Goal: Information Seeking & Learning: Learn about a topic

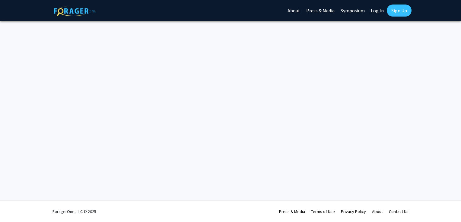
drag, startPoint x: 0, startPoint y: 0, endPoint x: 377, endPoint y: 13, distance: 377.1
click at [377, 13] on link "Log In" at bounding box center [377, 10] width 19 height 21
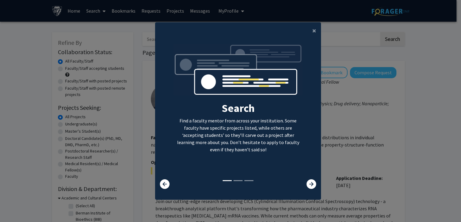
drag, startPoint x: 309, startPoint y: 184, endPoint x: 410, endPoint y: 150, distance: 106.1
click at [410, 150] on modal-container "× Search Find a faculty mentor from across your institution. Some faculty have …" at bounding box center [230, 111] width 461 height 222
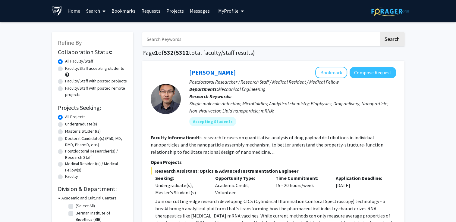
click at [224, 10] on span "My Profile" at bounding box center [228, 11] width 20 height 6
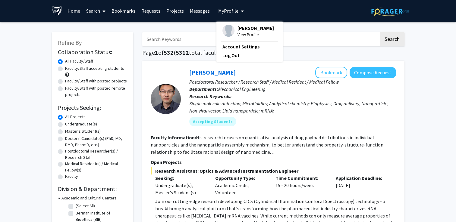
click at [239, 37] on span "View Profile" at bounding box center [256, 34] width 36 height 7
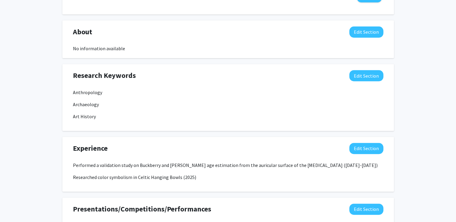
scroll to position [251, 0]
click at [374, 74] on button "Edit Section" at bounding box center [366, 75] width 34 height 11
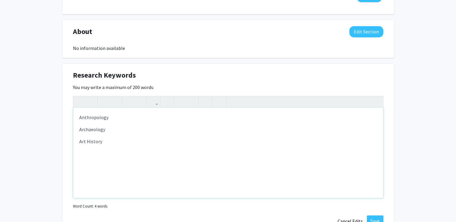
click at [158, 139] on p "Art History" at bounding box center [228, 141] width 298 height 7
type textarea "<p>Anthropology</p><p>Archaeology</p><p>Art History</p><p>Museum Studies</p>"
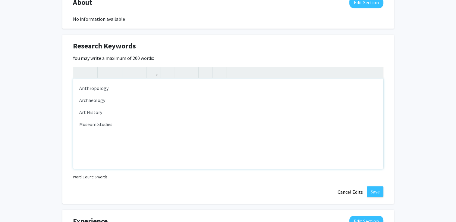
scroll to position [280, 0]
click at [375, 193] on button "Save" at bounding box center [375, 192] width 17 height 11
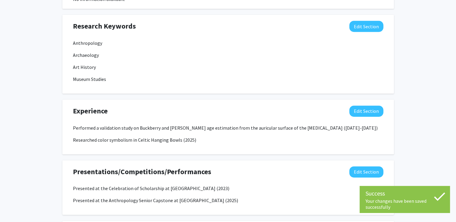
scroll to position [303, 0]
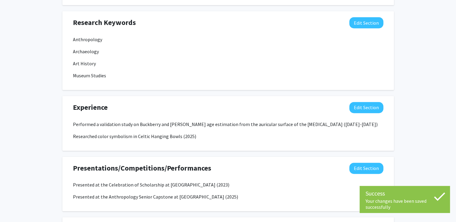
click at [278, 146] on div "Experience Edit Section Performed a validation study on Buckberry and [PERSON_N…" at bounding box center [228, 123] width 332 height 55
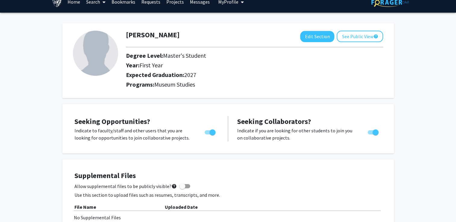
scroll to position [9, 0]
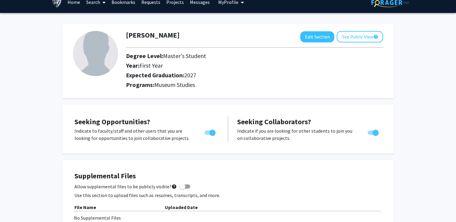
click at [104, 60] on img at bounding box center [95, 53] width 45 height 45
click at [318, 38] on button "Edit Section" at bounding box center [317, 36] width 34 height 11
select select "first_year"
select select "2027"
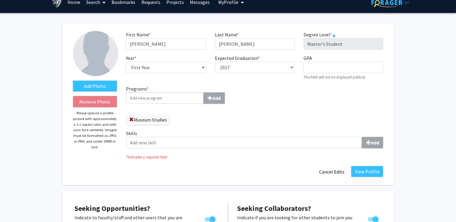
click at [173, 99] on input "Programs * Add" at bounding box center [165, 98] width 78 height 11
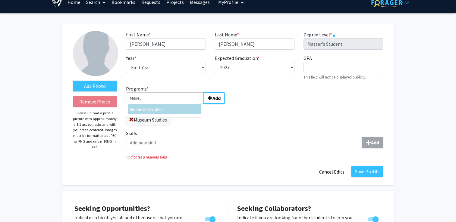
click at [159, 110] on span "m Studies" at bounding box center [153, 109] width 20 height 6
click at [159, 104] on input "Museu" at bounding box center [165, 98] width 78 height 11
type input "Museum Studies"
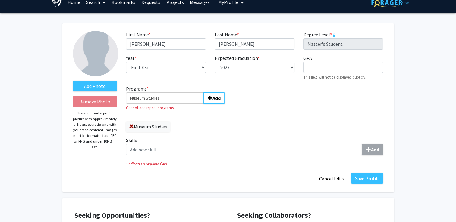
click at [245, 112] on div "Programs * Museum Studies Add Cannot add repeat programs! Museum Studies" at bounding box center [188, 108] width 124 height 47
click at [147, 105] on div "Programs * Museum Studies Add Cannot add repeat programs!" at bounding box center [188, 98] width 124 height 26
click at [262, 121] on div "Programs * Museum Studies Add Cannot add repeat programs! Museum Studies Skills…" at bounding box center [254, 122] width 266 height 75
click at [97, 86] on label "Add Photo" at bounding box center [95, 86] width 44 height 11
click at [0, 0] on input "Add Photo" at bounding box center [0, 0] width 0 height 0
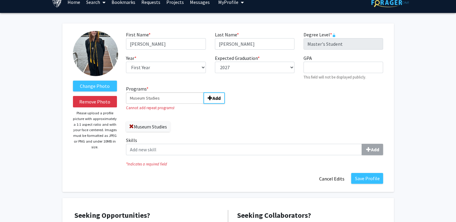
click at [103, 62] on img at bounding box center [95, 53] width 45 height 45
click at [98, 52] on img at bounding box center [95, 53] width 45 height 45
click at [90, 58] on img at bounding box center [95, 53] width 45 height 45
click at [102, 84] on label "Change Photo" at bounding box center [95, 86] width 44 height 11
click at [0, 0] on input "Change Photo" at bounding box center [0, 0] width 0 height 0
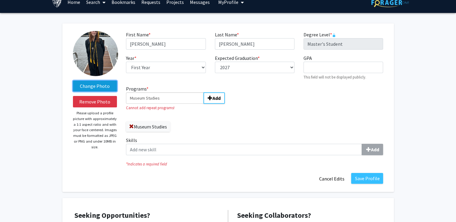
click at [100, 84] on label "Change Photo" at bounding box center [95, 86] width 44 height 11
click at [0, 0] on input "Change Photo" at bounding box center [0, 0] width 0 height 0
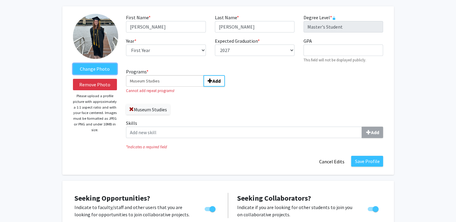
scroll to position [33, 0]
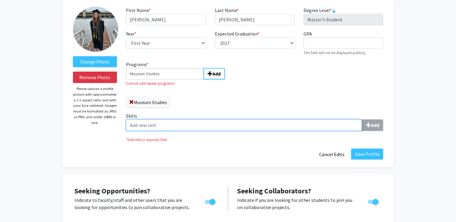
click at [225, 125] on input "Skills Add" at bounding box center [244, 125] width 236 height 11
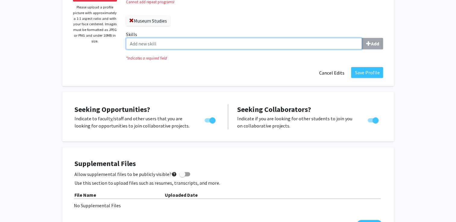
scroll to position [115, 0]
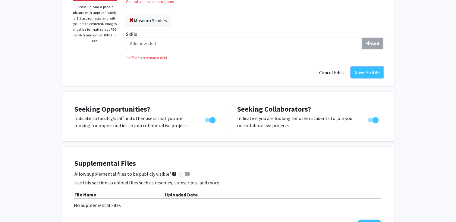
drag, startPoint x: 373, startPoint y: 75, endPoint x: 366, endPoint y: 72, distance: 7.8
click at [366, 72] on button "Save Profile" at bounding box center [367, 72] width 32 height 11
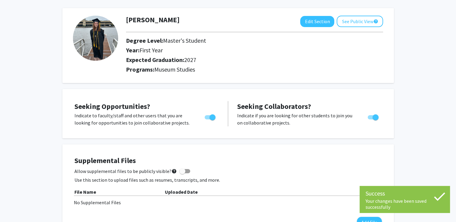
scroll to position [0, 0]
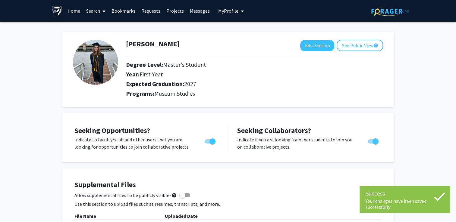
click at [66, 10] on link "Home" at bounding box center [74, 10] width 19 height 21
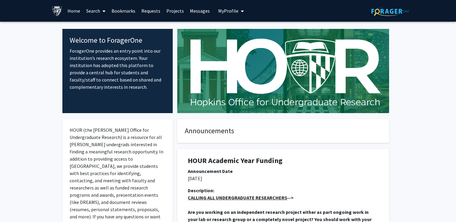
click at [97, 11] on link "Search" at bounding box center [95, 10] width 25 height 21
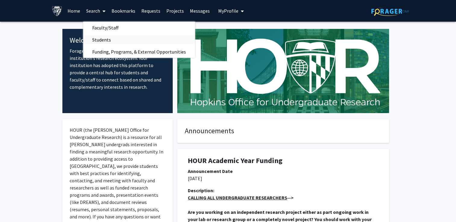
click at [107, 38] on span "Students" at bounding box center [101, 40] width 37 height 12
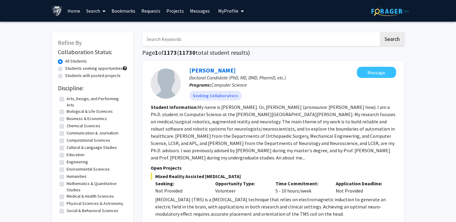
click at [67, 99] on label "Arts, Design, and Performing Arts" at bounding box center [96, 102] width 59 height 13
click at [67, 99] on input "Arts, Design, and Performing Arts" at bounding box center [69, 98] width 4 height 4
checkbox input "true"
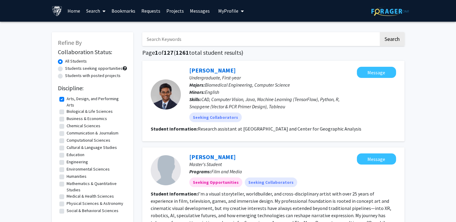
click at [67, 178] on label "Humanities" at bounding box center [77, 177] width 20 height 6
click at [67, 178] on input "Humanities" at bounding box center [69, 176] width 4 height 4
checkbox input "true"
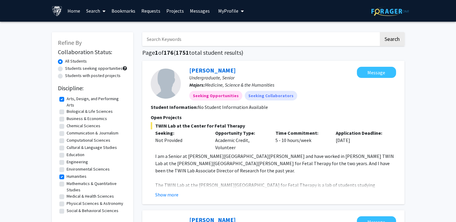
drag, startPoint x: 63, startPoint y: 101, endPoint x: 60, endPoint y: 99, distance: 4.3
click at [67, 99] on label "Arts, Design, and Performing Arts" at bounding box center [96, 102] width 59 height 13
click at [67, 99] on input "Arts, Design, and Performing Arts" at bounding box center [69, 98] width 4 height 4
checkbox input "false"
click at [65, 75] on label "Students with posted projects" at bounding box center [92, 76] width 55 height 6
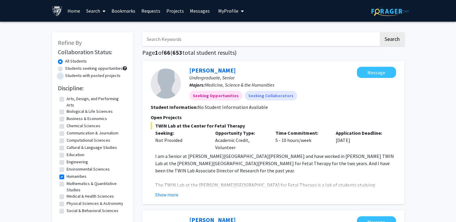
click at [65, 75] on input "Students with posted projects" at bounding box center [67, 75] width 4 height 4
radio input "true"
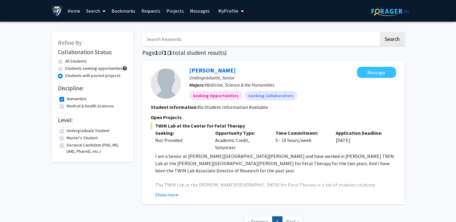
click at [67, 139] on label "Master's Student" at bounding box center [82, 138] width 31 height 6
click at [67, 139] on input "Master's Student" at bounding box center [69, 137] width 4 height 4
checkbox input "true"
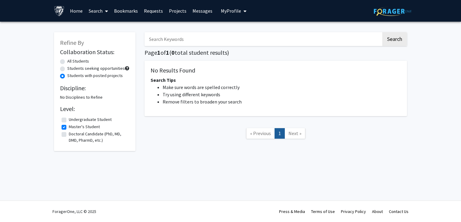
click at [67, 60] on label "All Students" at bounding box center [78, 61] width 22 height 6
click at [67, 60] on input "All Students" at bounding box center [69, 60] width 4 height 4
radio input "true"
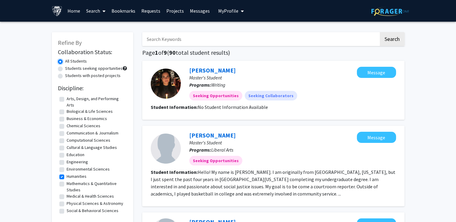
scroll to position [6, 0]
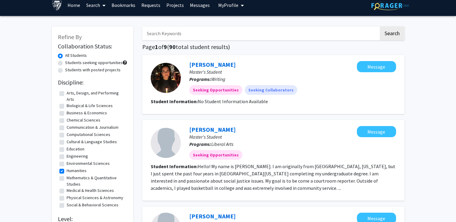
click at [65, 207] on fg-checkbox "Social & Behavioral Sciences Social & Behavioral Sciences" at bounding box center [92, 205] width 66 height 7
click at [67, 205] on label "Social & Behavioral Sciences" at bounding box center [93, 205] width 52 height 6
click at [67, 205] on input "Social & Behavioral Sciences" at bounding box center [69, 204] width 4 height 4
checkbox input "true"
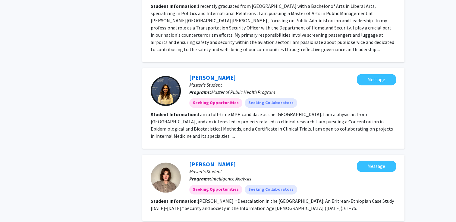
scroll to position [858, 0]
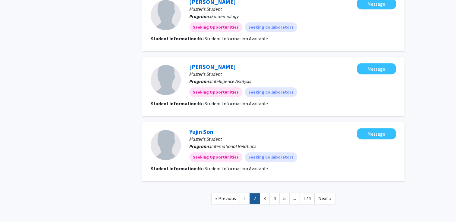
scroll to position [716, 0]
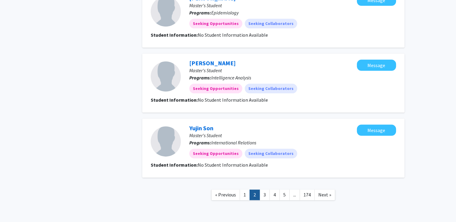
drag, startPoint x: 264, startPoint y: 174, endPoint x: 263, endPoint y: 179, distance: 5.6
click at [263, 184] on nav "« Previous 1 2 3 4 5 ... 174 Next »" at bounding box center [273, 196] width 262 height 24
click at [263, 190] on link "3" at bounding box center [265, 195] width 10 height 11
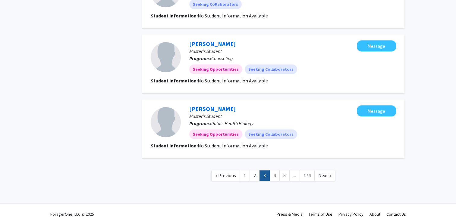
scroll to position [557, 0]
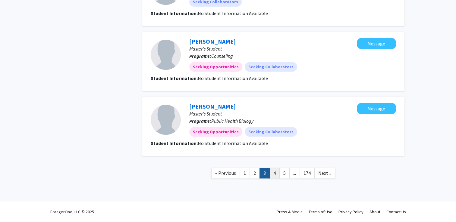
click at [274, 174] on link "4" at bounding box center [275, 173] width 10 height 11
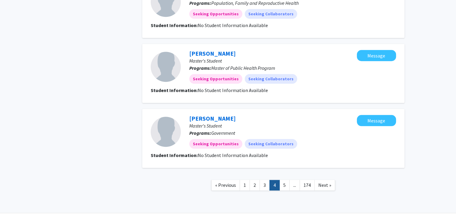
scroll to position [550, 0]
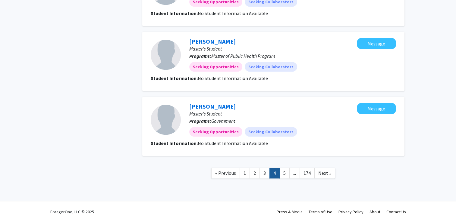
click at [285, 174] on link "5" at bounding box center [284, 173] width 10 height 11
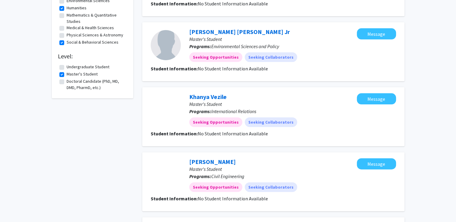
scroll to position [170, 0]
